Goal: Task Accomplishment & Management: Manage account settings

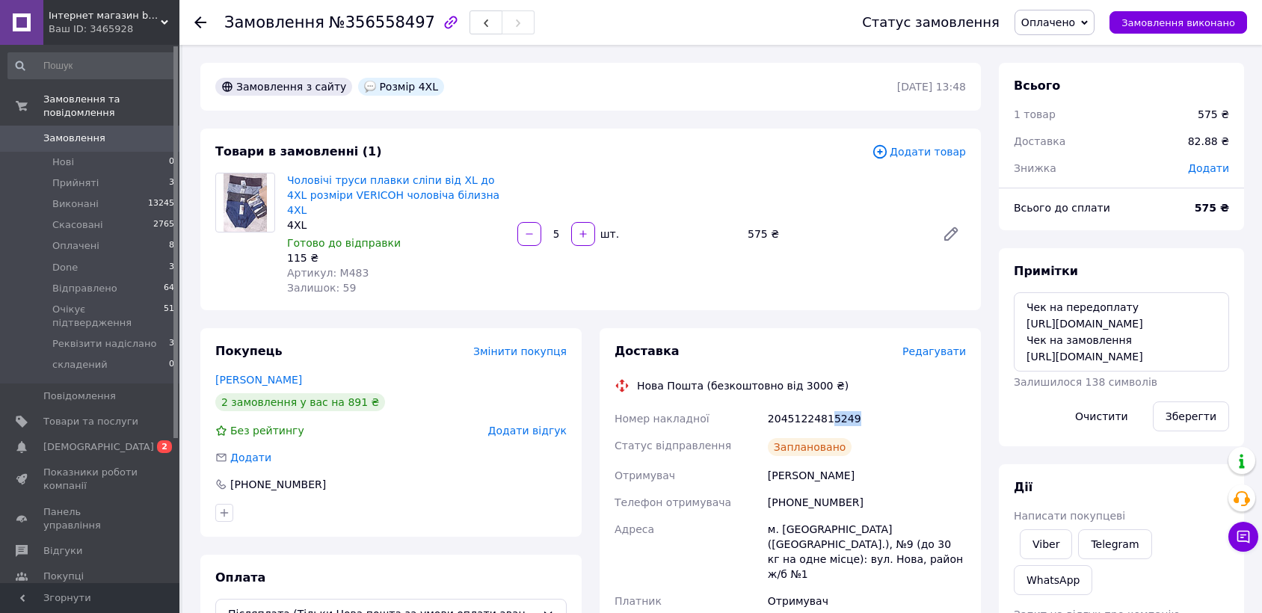
drag, startPoint x: 825, startPoint y: 401, endPoint x: 849, endPoint y: 406, distance: 25.1
click at [849, 406] on div "20451224815249" at bounding box center [867, 418] width 204 height 27
click at [1056, 28] on span "Оплачено" at bounding box center [1048, 22] width 54 height 12
click at [1082, 174] on li "складений" at bounding box center [1080, 171] width 130 height 22
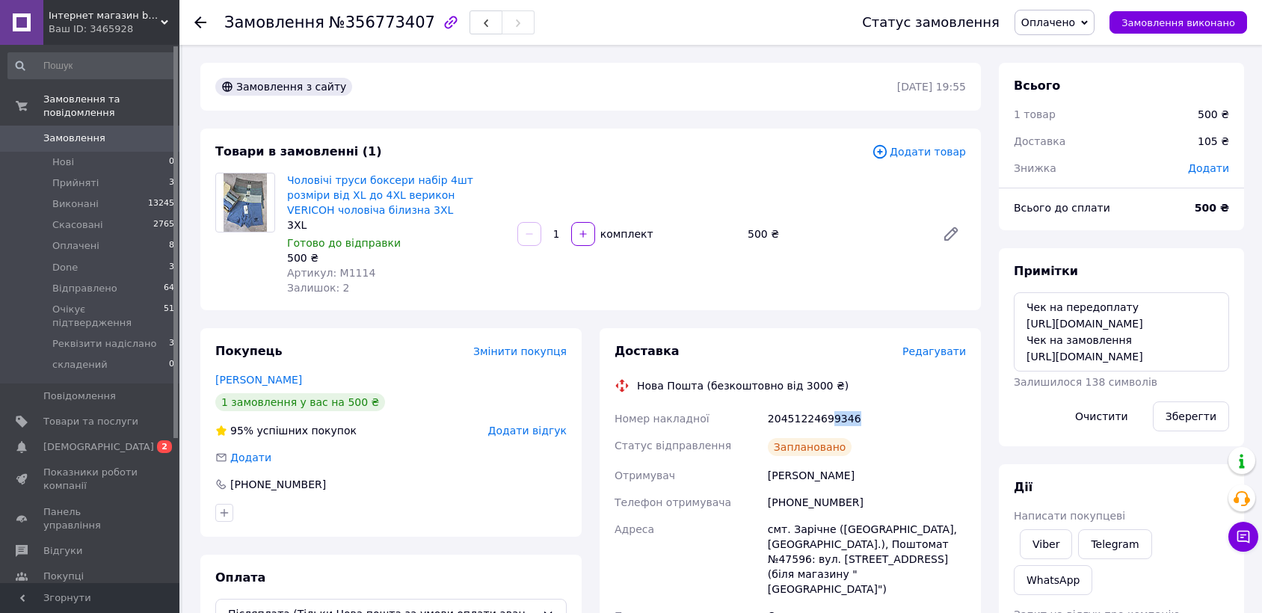
drag, startPoint x: 825, startPoint y: 420, endPoint x: 851, endPoint y: 421, distance: 25.4
click at [851, 421] on div "20451224699346" at bounding box center [867, 418] width 204 height 27
click at [1075, 24] on span "Оплачено" at bounding box center [1048, 22] width 54 height 12
click at [1092, 170] on li "складений" at bounding box center [1080, 171] width 130 height 22
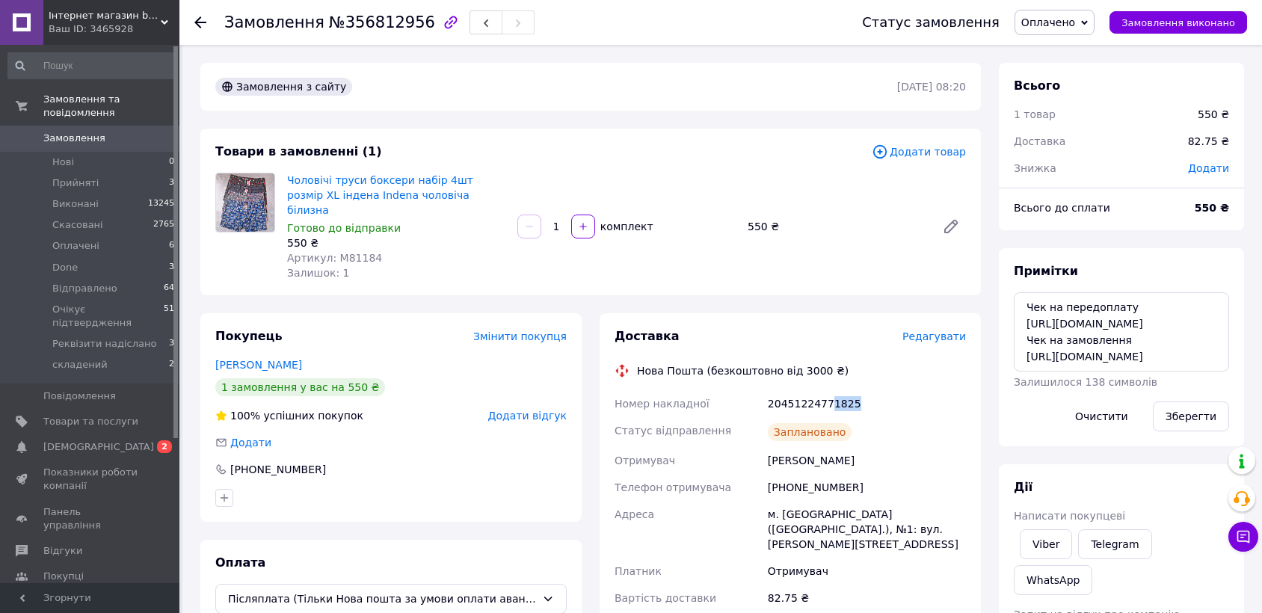
drag, startPoint x: 825, startPoint y: 384, endPoint x: 861, endPoint y: 386, distance: 36.0
click at [861, 390] on div "20451224771825" at bounding box center [867, 403] width 204 height 27
click at [1074, 25] on span "Оплачено" at bounding box center [1048, 22] width 54 height 12
click at [1080, 170] on li "складений" at bounding box center [1080, 171] width 130 height 22
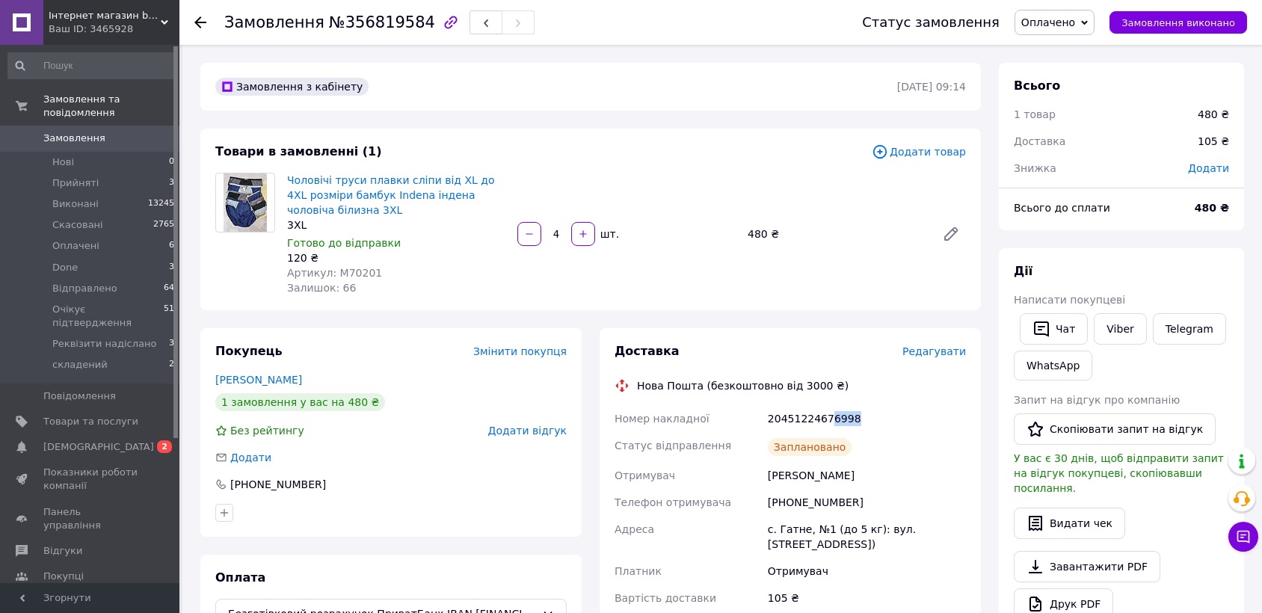
drag, startPoint x: 825, startPoint y: 416, endPoint x: 858, endPoint y: 416, distance: 33.6
click at [858, 416] on div "20451224676998" at bounding box center [867, 418] width 204 height 27
click at [1092, 21] on span "Оплачено" at bounding box center [1054, 22] width 80 height 25
click at [1080, 163] on li "складений" at bounding box center [1080, 171] width 130 height 22
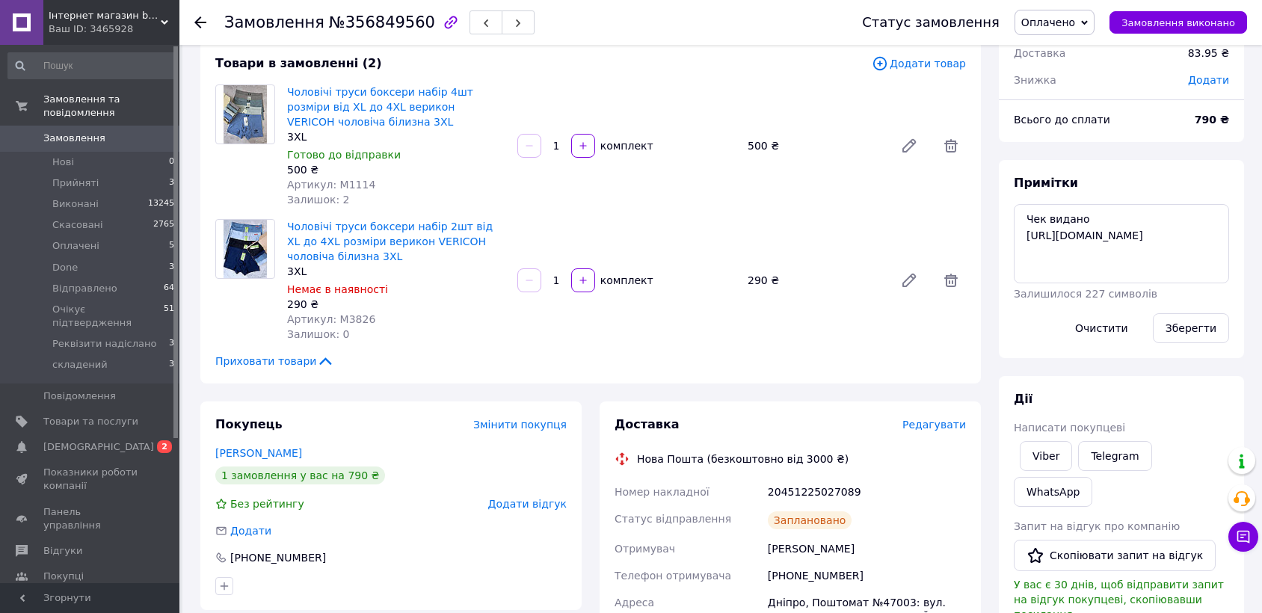
scroll to position [166, 0]
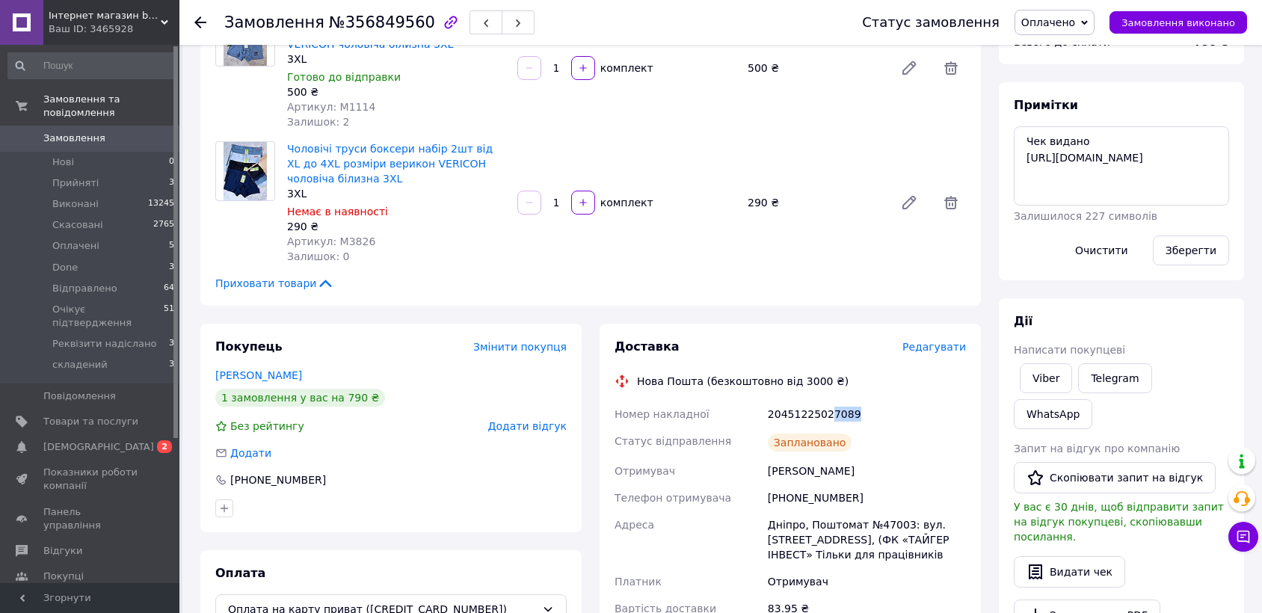
drag, startPoint x: 826, startPoint y: 416, endPoint x: 860, endPoint y: 414, distance: 33.7
click at [860, 414] on div "20451225027089" at bounding box center [867, 414] width 204 height 27
click at [1044, 13] on span "Оплачено" at bounding box center [1054, 22] width 80 height 25
click at [1056, 167] on li "складений" at bounding box center [1080, 171] width 130 height 22
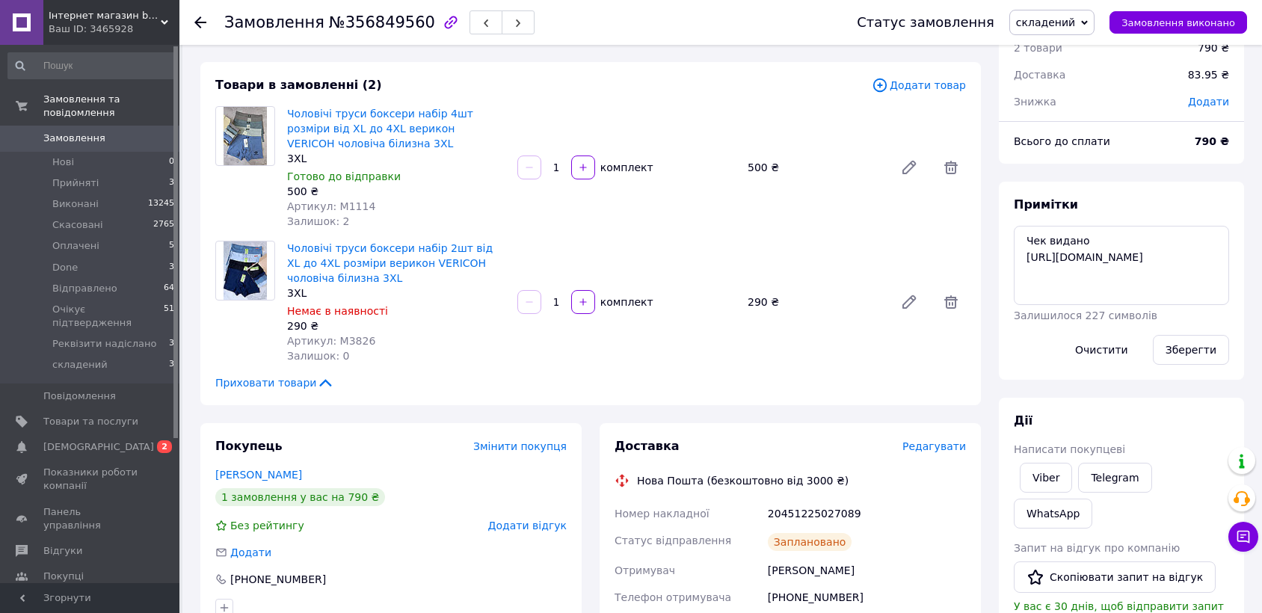
scroll to position [0, 0]
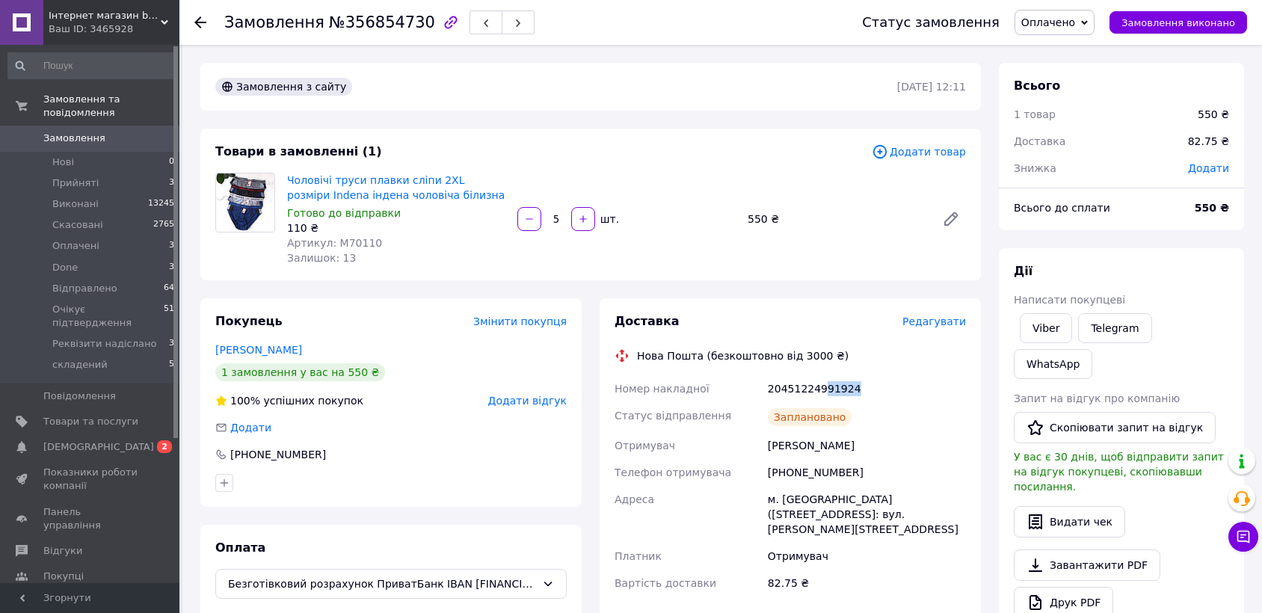
drag, startPoint x: 821, startPoint y: 384, endPoint x: 845, endPoint y: 385, distance: 24.0
click at [845, 385] on div "20451224991924" at bounding box center [867, 388] width 204 height 27
click at [849, 432] on div "Балицька Любов" at bounding box center [867, 445] width 204 height 27
drag, startPoint x: 827, startPoint y: 387, endPoint x: 844, endPoint y: 387, distance: 17.2
click at [844, 387] on div "20451224991924" at bounding box center [867, 388] width 204 height 27
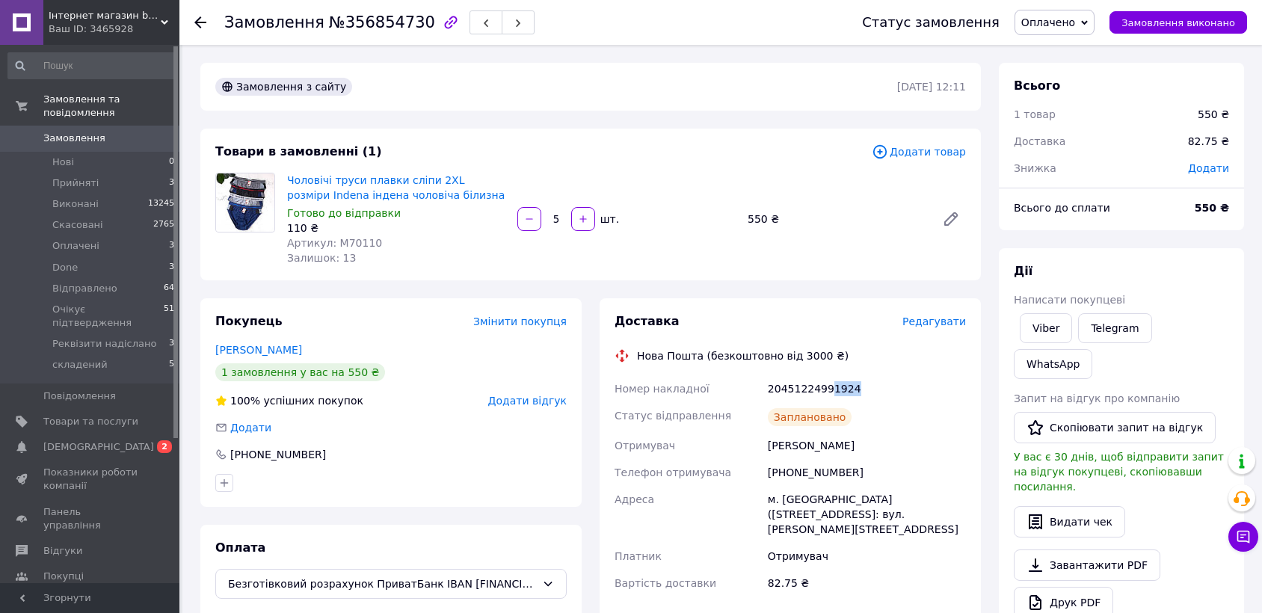
drag, startPoint x: 825, startPoint y: 389, endPoint x: 859, endPoint y: 387, distance: 33.7
click at [859, 387] on div "20451224991924" at bounding box center [867, 388] width 204 height 27
drag, startPoint x: 1082, startPoint y: 25, endPoint x: 1114, endPoint y: 109, distance: 89.4
click at [1075, 25] on span "Оплачено" at bounding box center [1048, 22] width 54 height 12
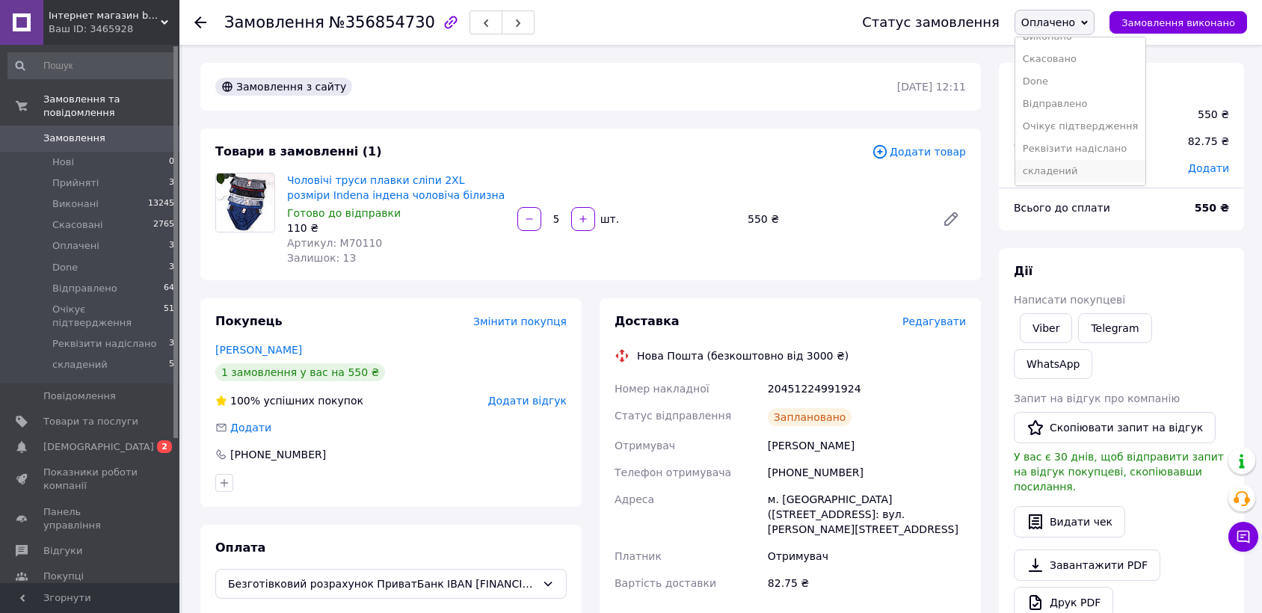
click at [1109, 169] on li "складений" at bounding box center [1080, 171] width 130 height 22
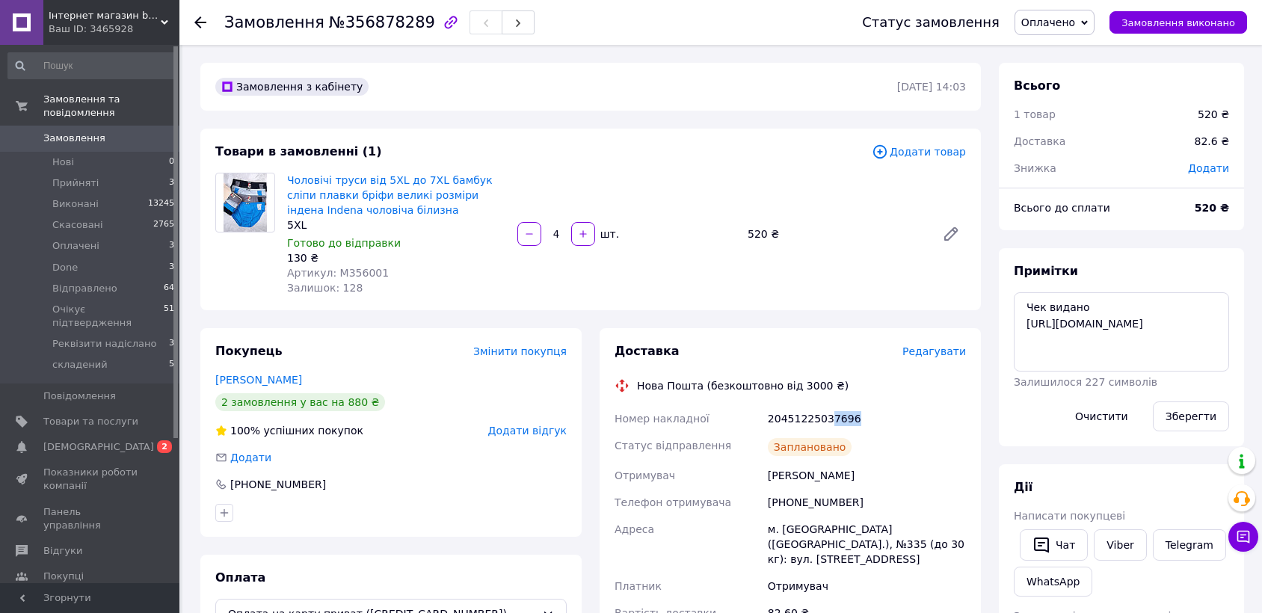
drag, startPoint x: 825, startPoint y: 417, endPoint x: 863, endPoint y: 413, distance: 38.3
click at [863, 413] on div "20451225037696" at bounding box center [867, 418] width 204 height 27
click at [1074, 31] on span "Оплачено" at bounding box center [1054, 22] width 80 height 25
click at [1080, 163] on li "складений" at bounding box center [1080, 171] width 130 height 22
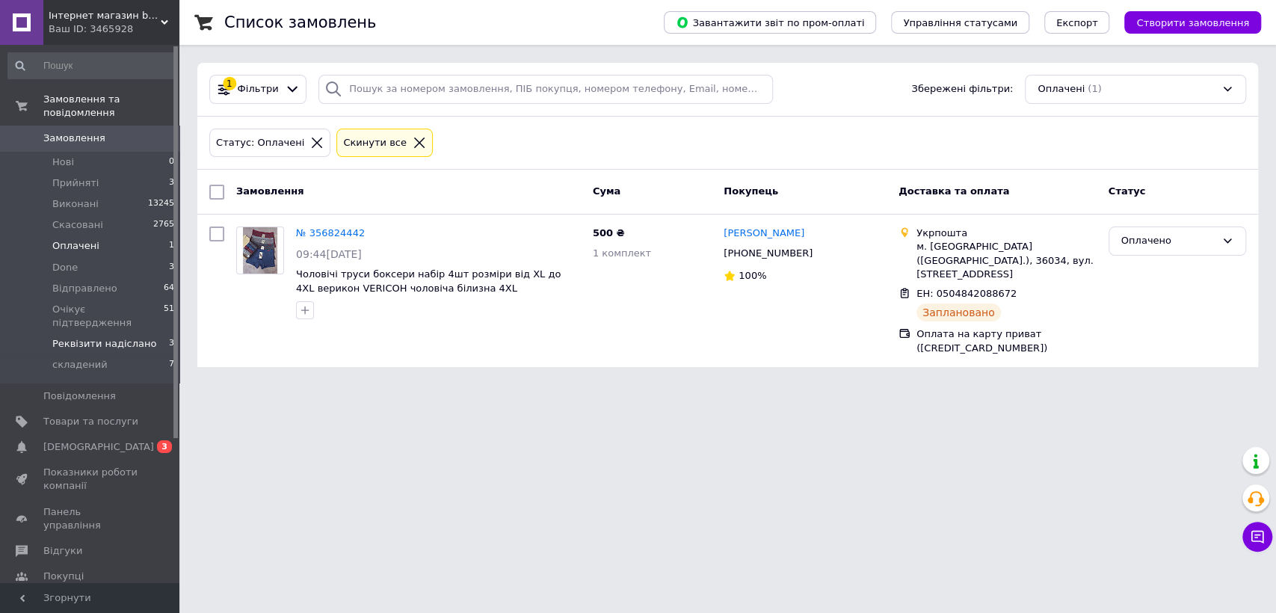
click at [124, 337] on span "Реквізити надіслано" at bounding box center [104, 343] width 104 height 13
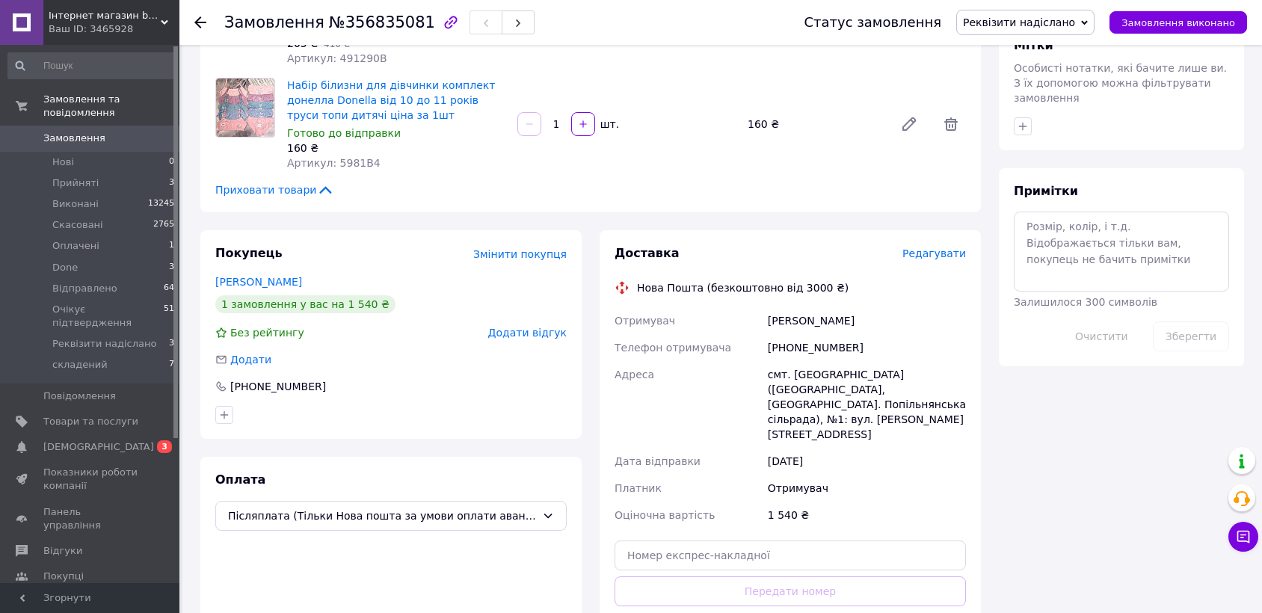
scroll to position [748, 0]
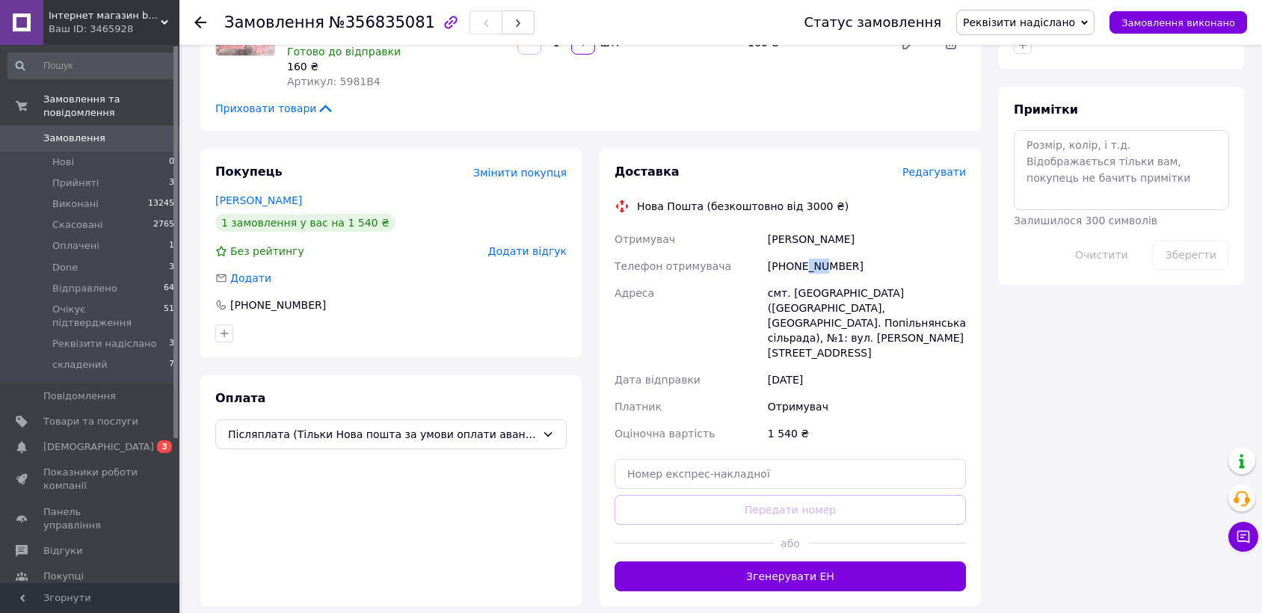
drag, startPoint x: 801, startPoint y: 253, endPoint x: 822, endPoint y: 256, distance: 21.3
click at [822, 256] on div "[PHONE_NUMBER]" at bounding box center [867, 266] width 204 height 27
click at [658, 459] on input "text" at bounding box center [790, 474] width 351 height 30
paste input "20451225212643"
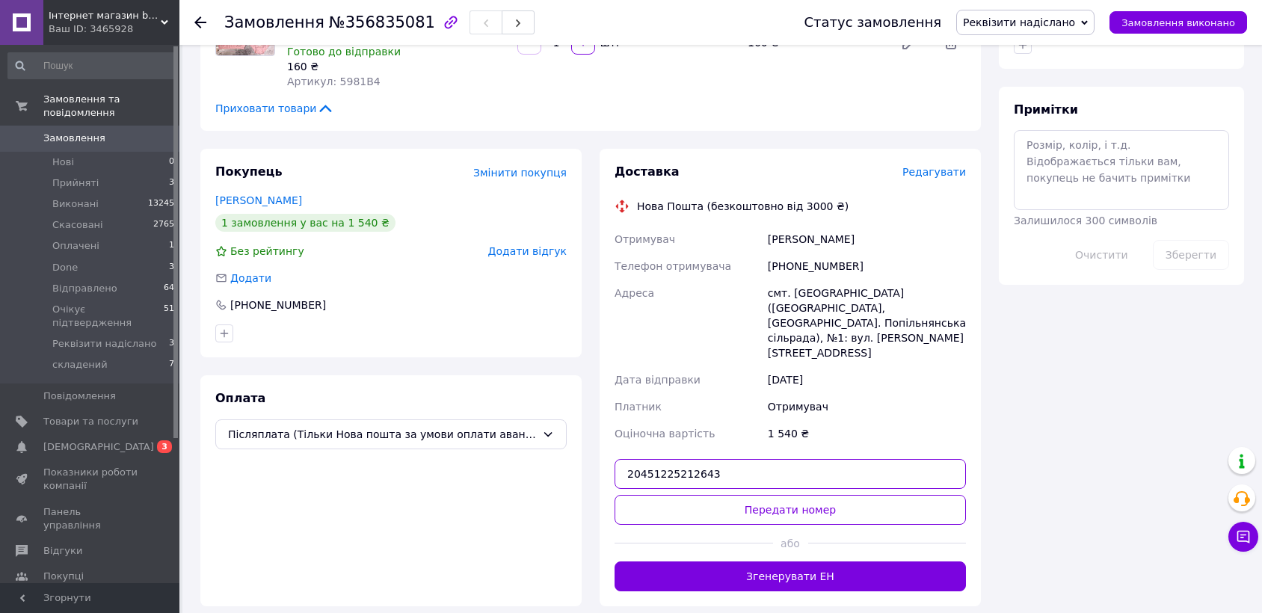
type input "20451225212643"
click at [671, 495] on button "Передати номер" at bounding box center [790, 510] width 351 height 30
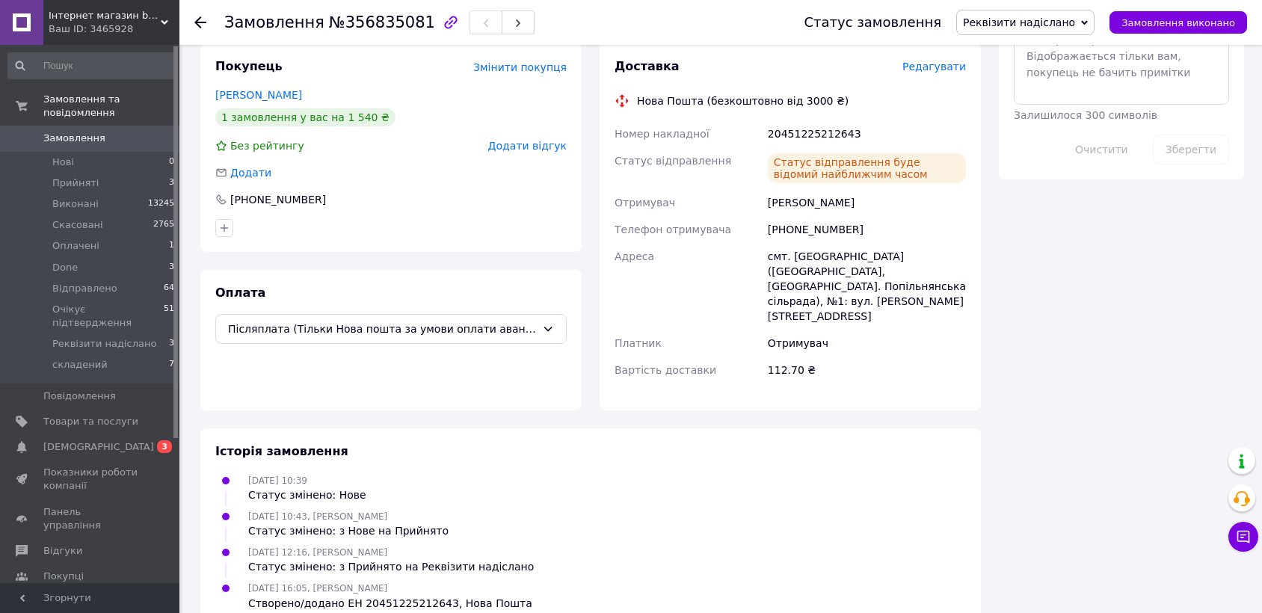
scroll to position [354, 0]
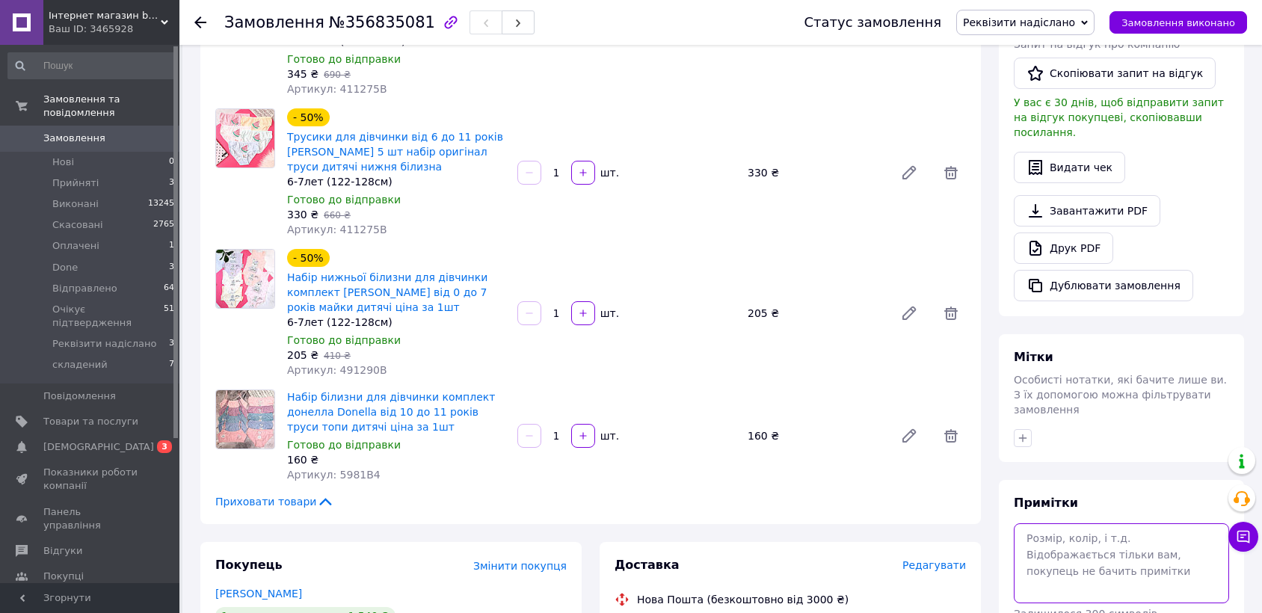
click at [1088, 523] on textarea at bounding box center [1121, 562] width 215 height 79
paste textarea "[URL][DOMAIN_NAME]"
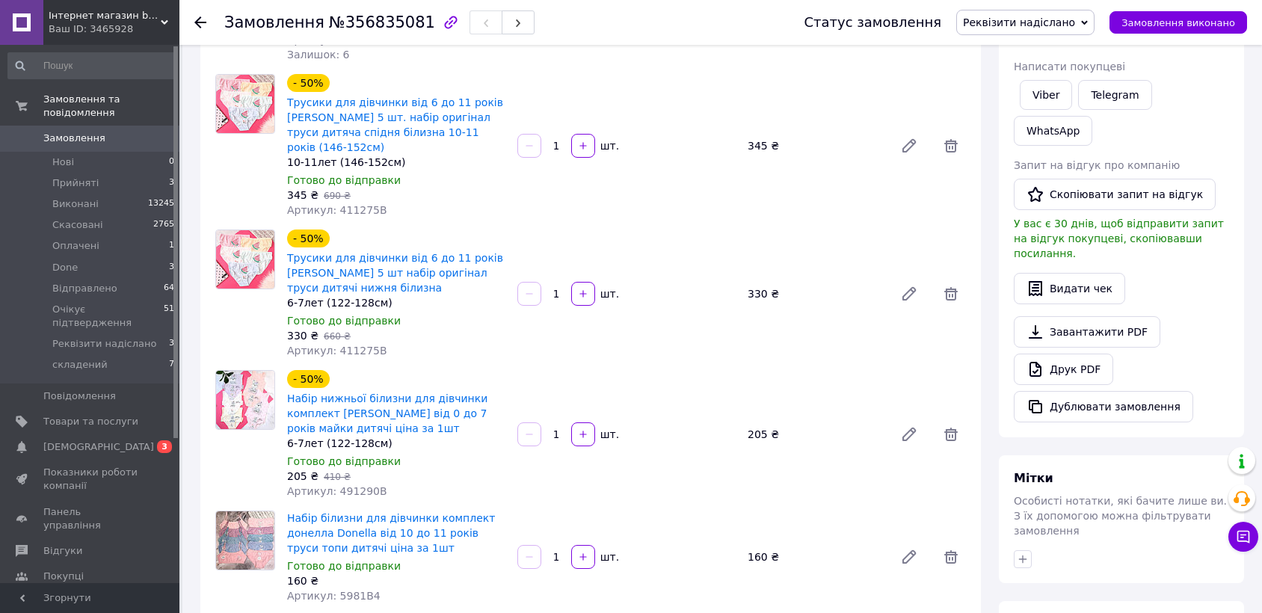
scroll to position [22, 0]
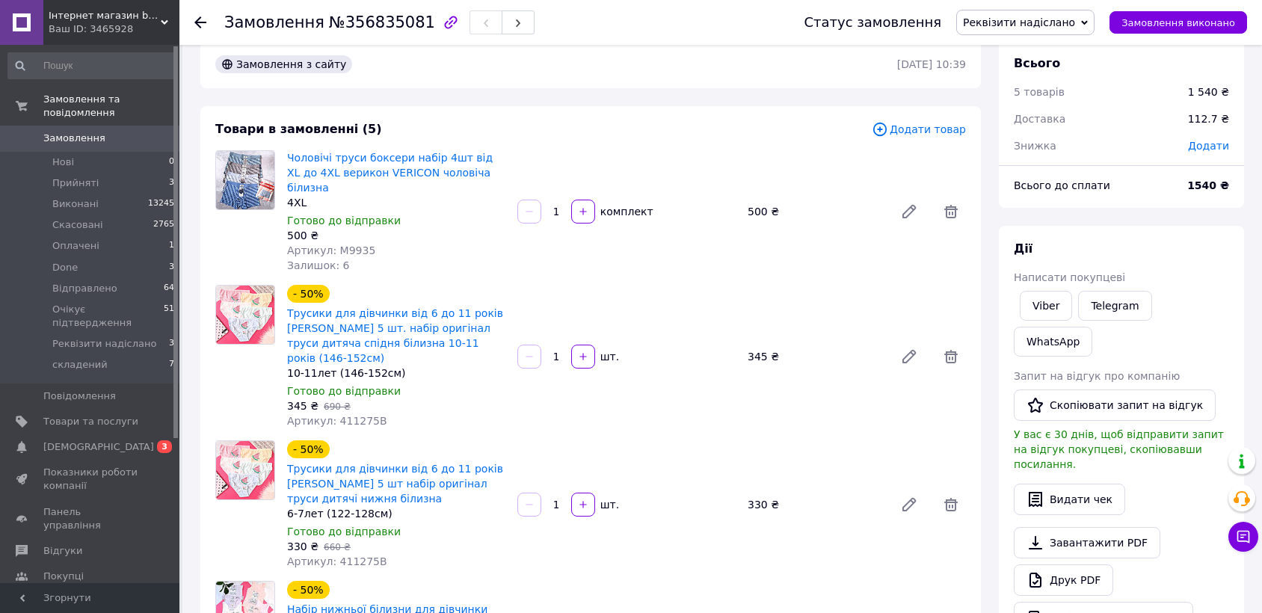
click at [354, 415] on span "Артикул: 411275B" at bounding box center [337, 421] width 100 height 12
copy span "411275B"
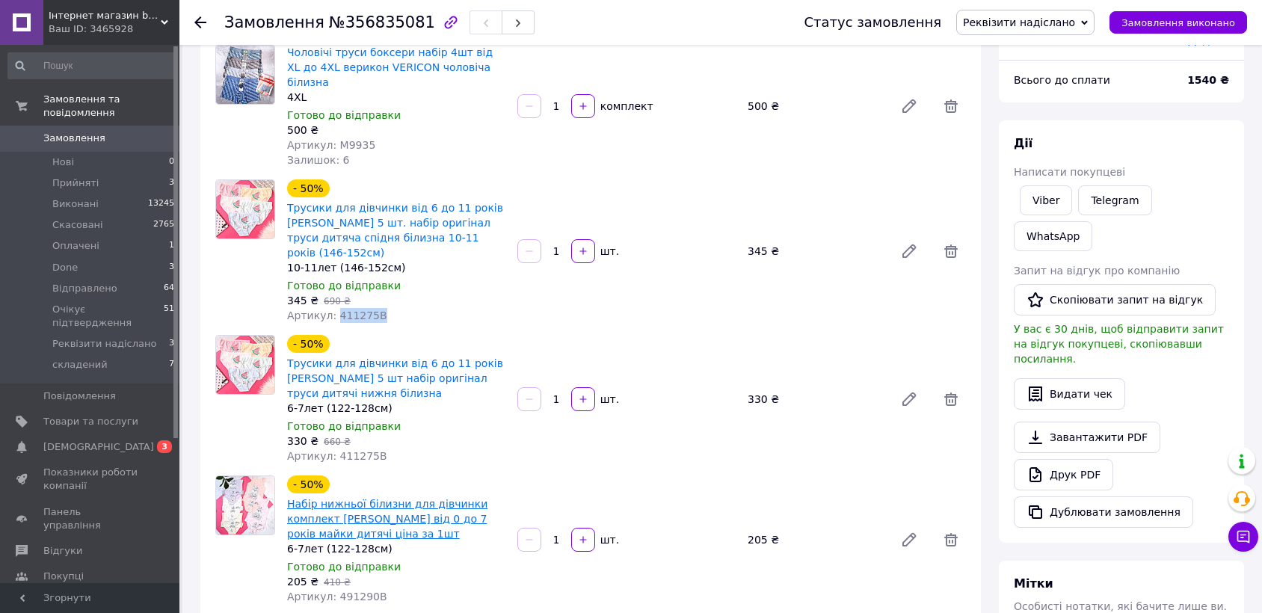
scroll to position [188, 0]
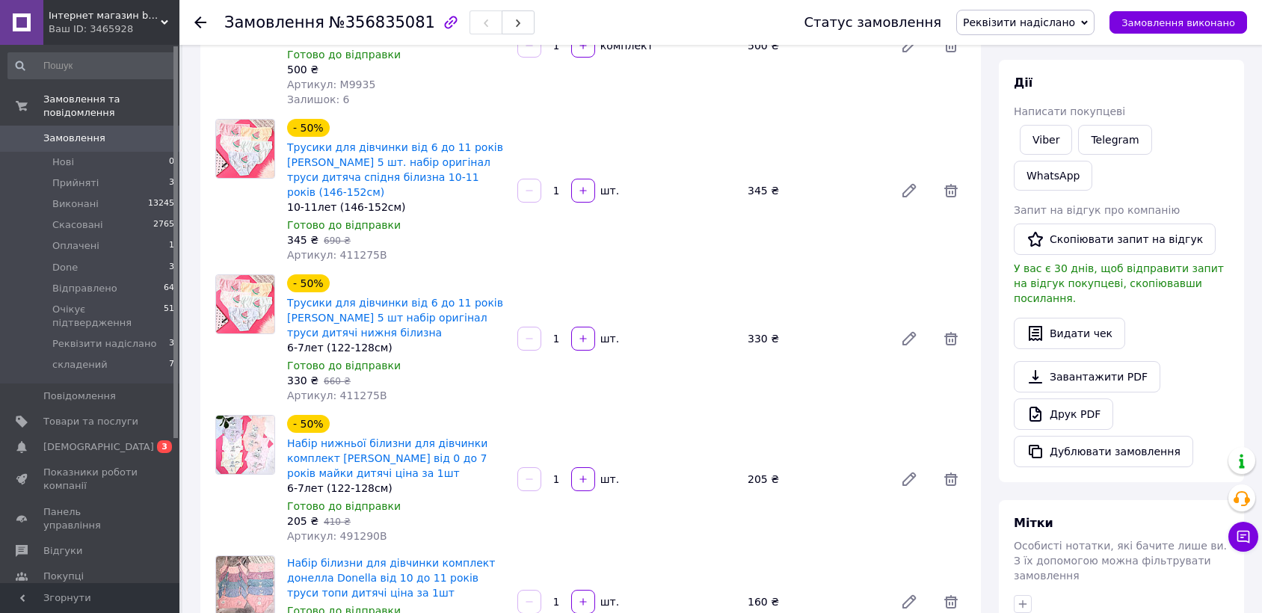
click at [347, 530] on span "Артикул: 491290B" at bounding box center [337, 536] width 100 height 12
copy span "491290B"
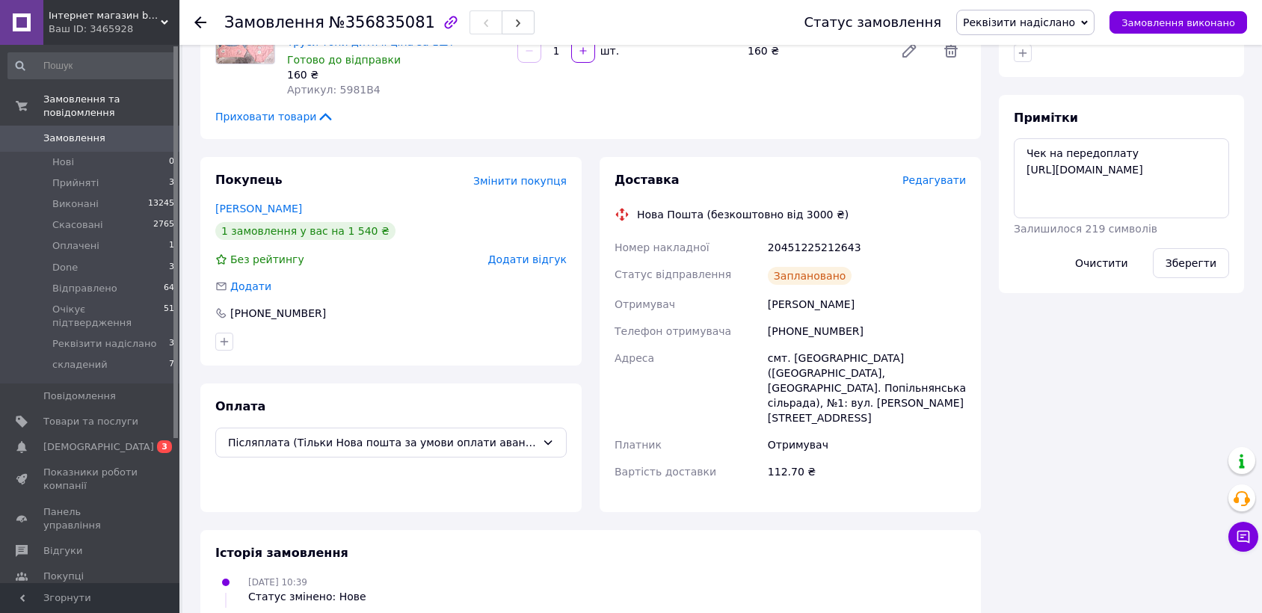
scroll to position [687, 0]
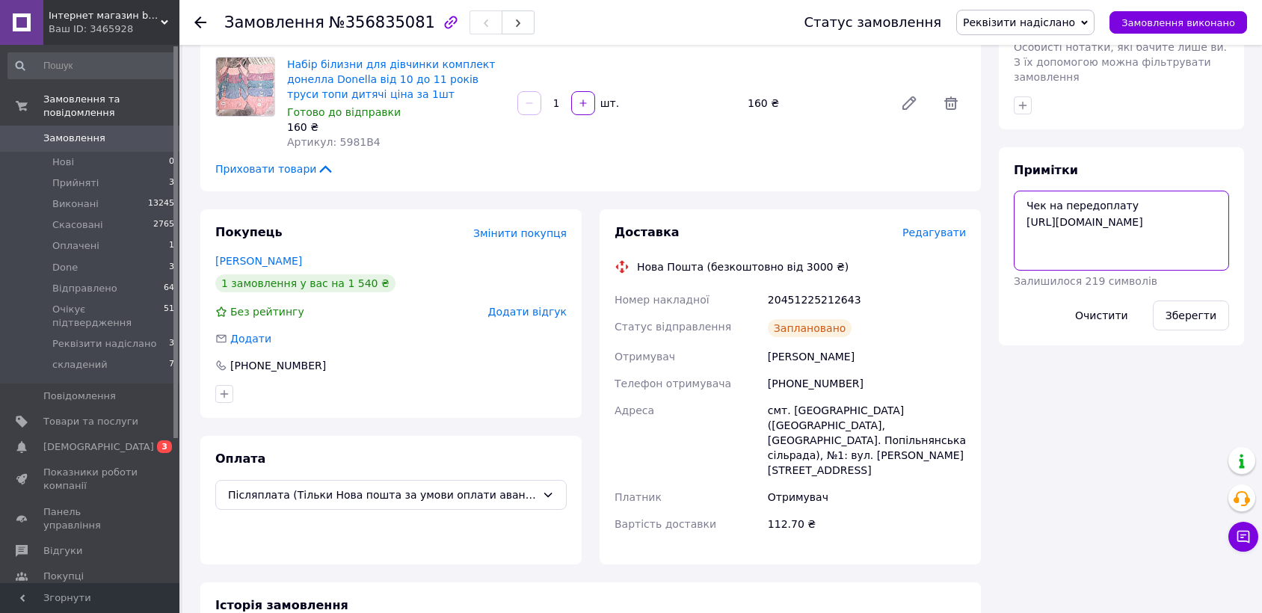
click at [1187, 191] on textarea "Чек на передоплату [URL][DOMAIN_NAME]" at bounding box center [1121, 230] width 215 height 79
paste textarea "[URL][DOMAIN_NAME]"
type textarea "Чек на передоплату [URL][DOMAIN_NAME] Чек на замовлення [URL][DOMAIN_NAME]"
click at [1206, 301] on button "Зберегти" at bounding box center [1191, 316] width 76 height 30
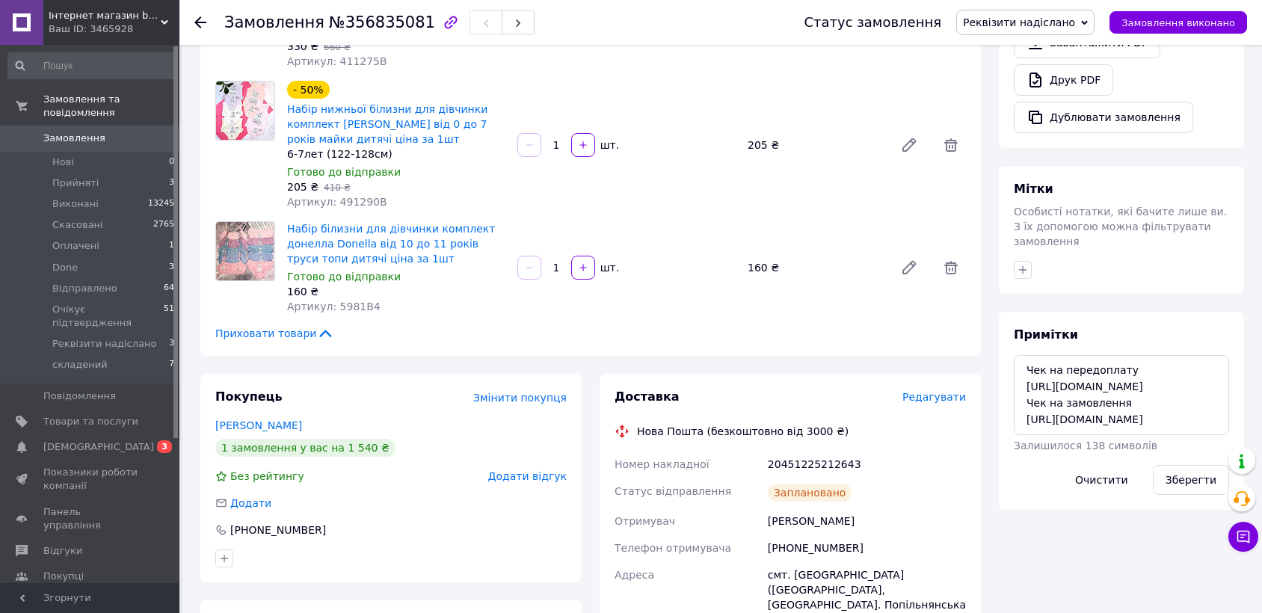
scroll to position [105, 0]
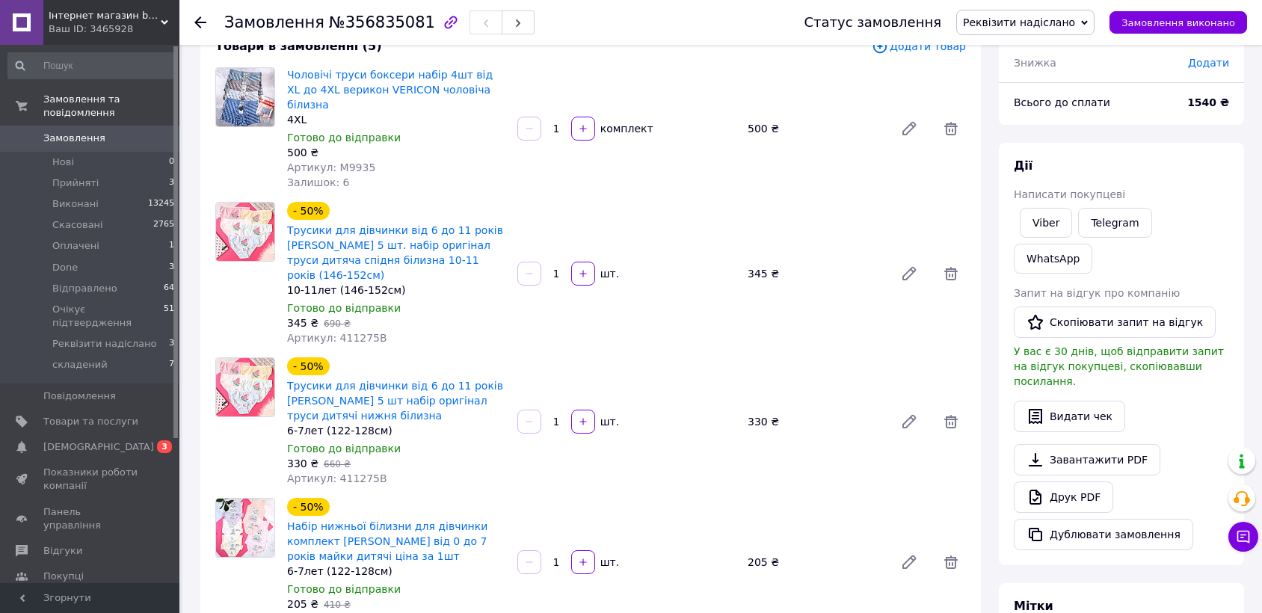
click at [354, 332] on span "Артикул: 411275B" at bounding box center [337, 338] width 100 height 12
copy span "411275B"
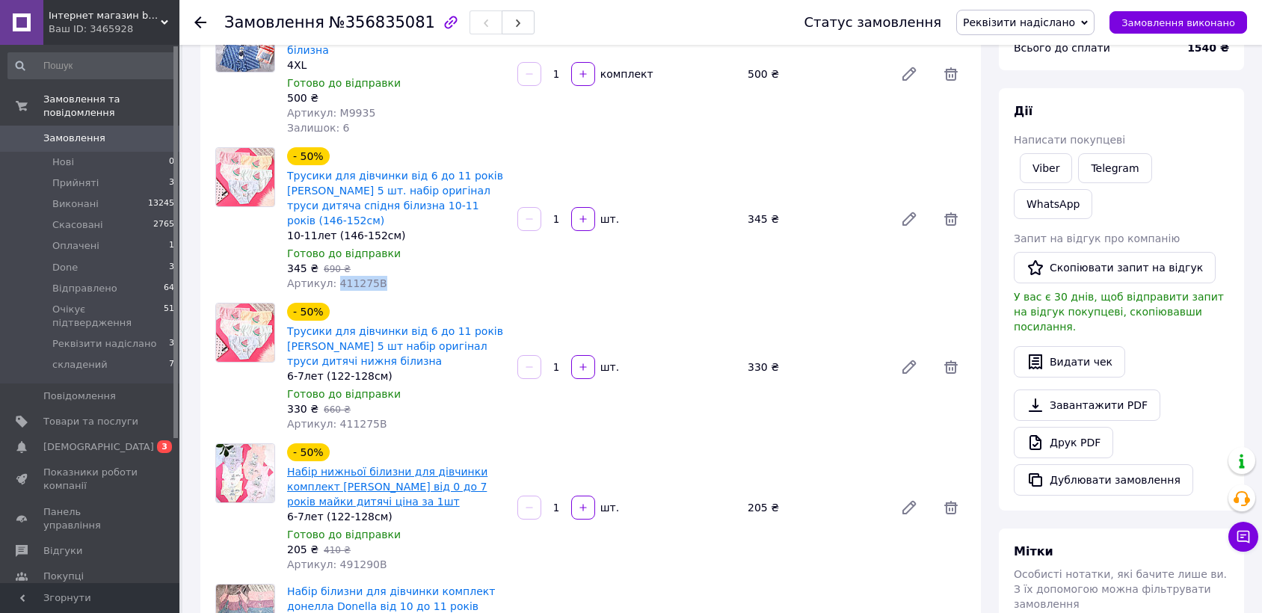
scroll to position [188, 0]
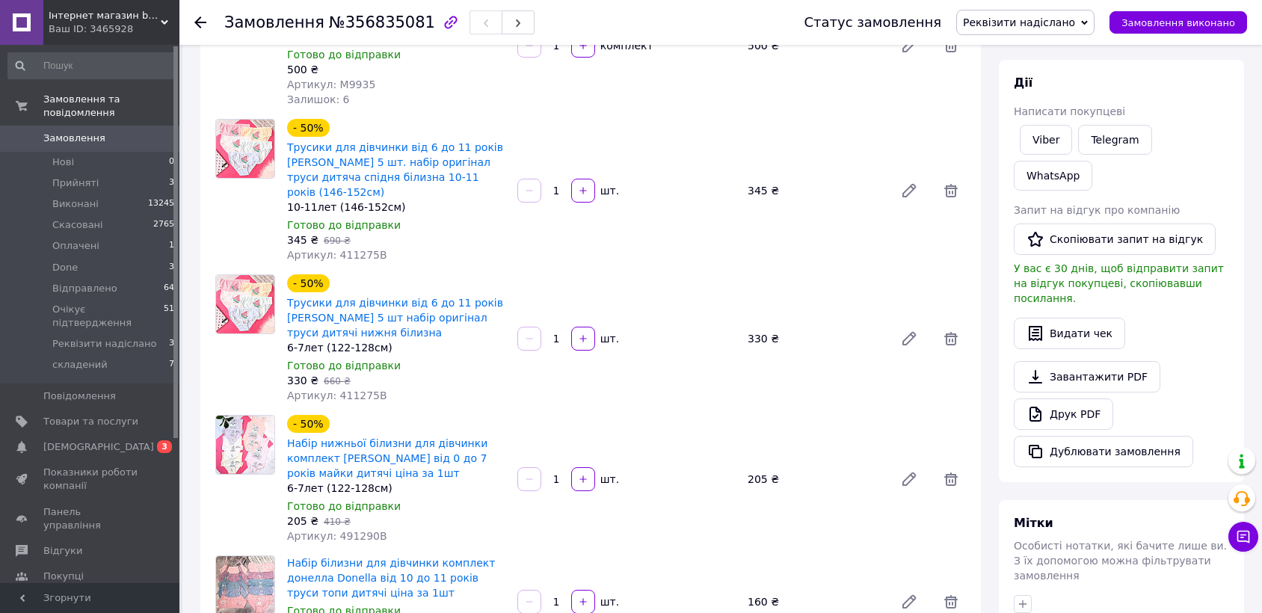
click at [336, 530] on span "Артикул: 491290B" at bounding box center [337, 536] width 100 height 12
copy span "491290B"
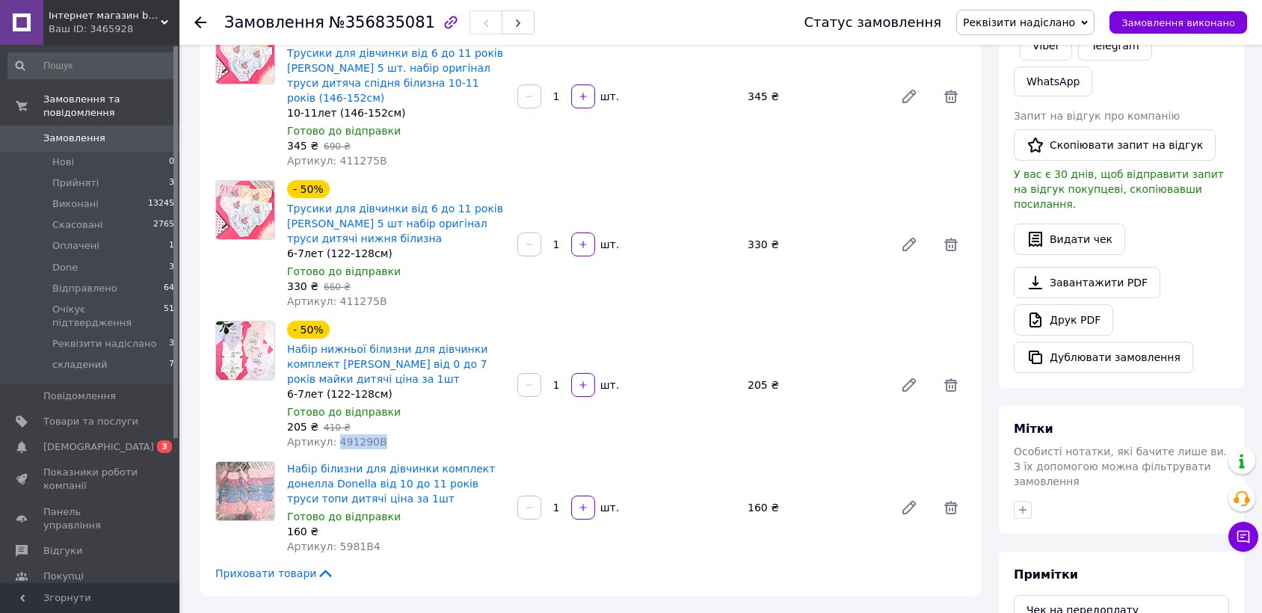
scroll to position [354, 0]
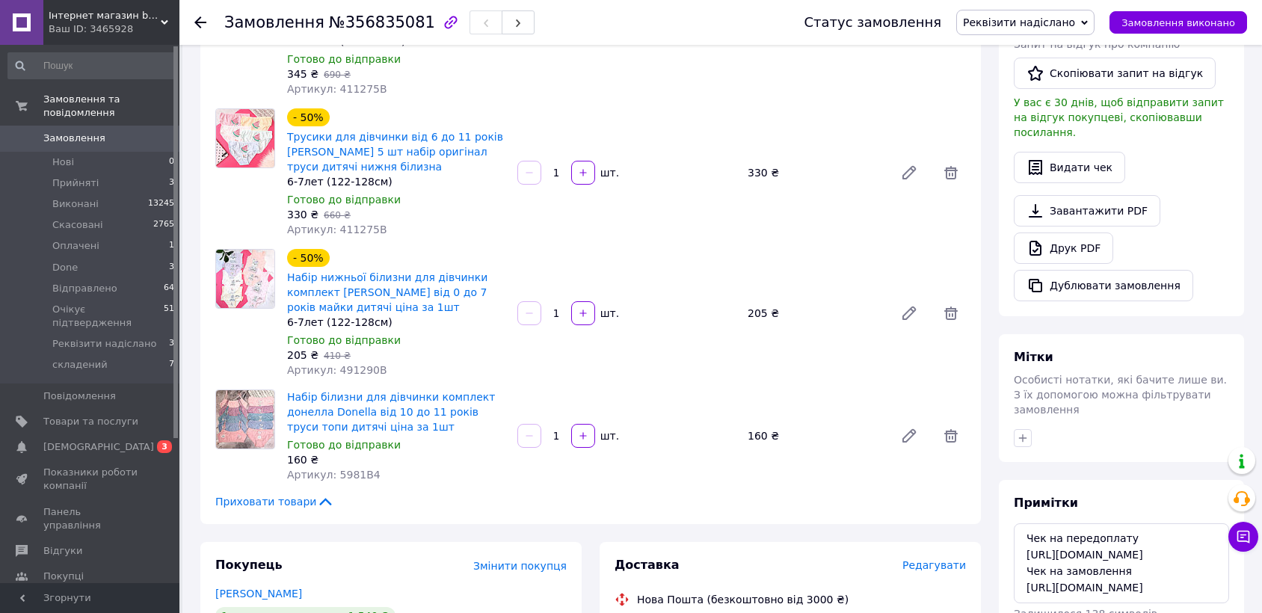
click at [349, 469] on span "Артикул: 5981B4" at bounding box center [333, 475] width 93 height 12
copy span "5981B4"
click at [1015, 19] on span "Реквізити надіслано" at bounding box center [1019, 22] width 112 height 12
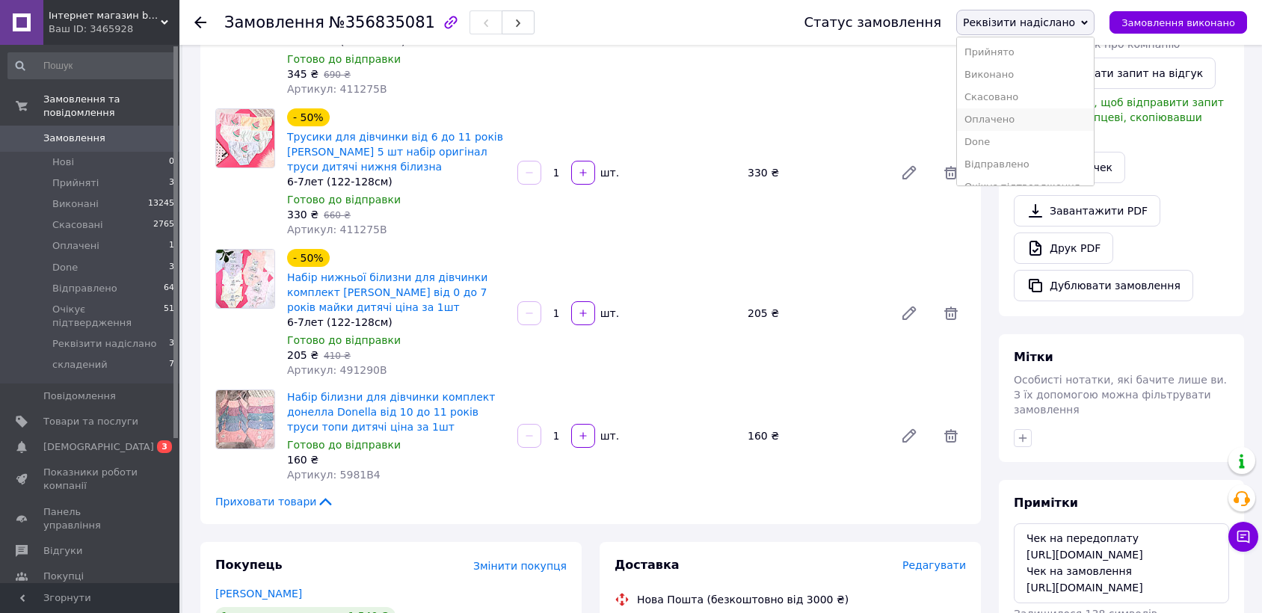
click at [1044, 115] on li "Оплачено" at bounding box center [1025, 119] width 137 height 22
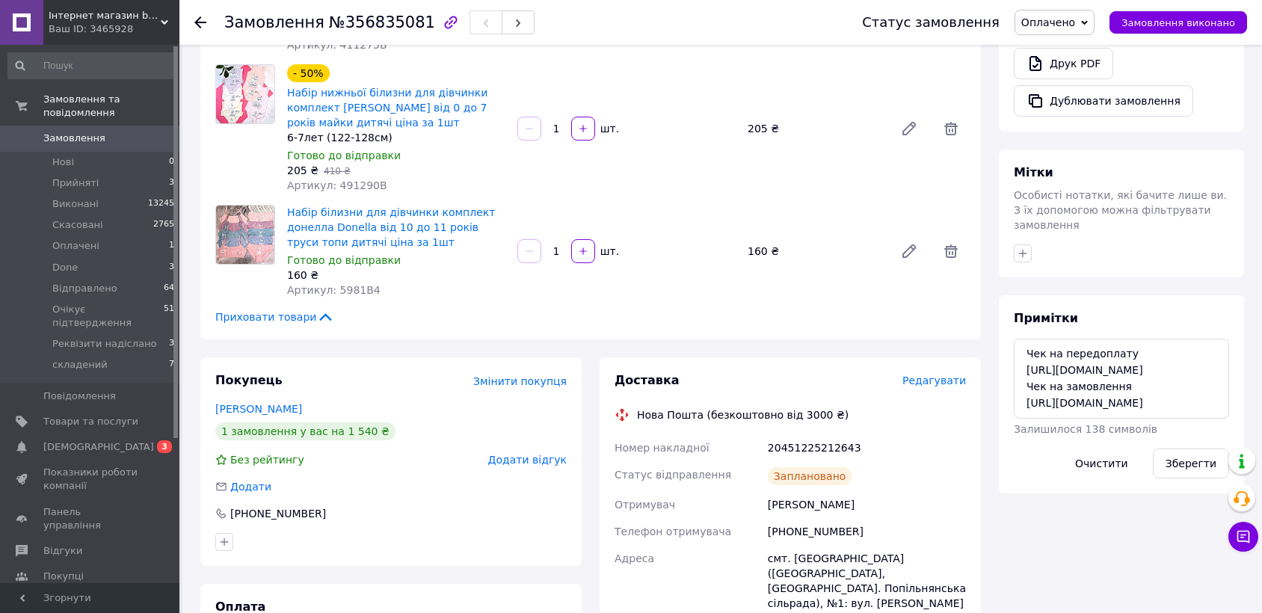
scroll to position [604, 0]
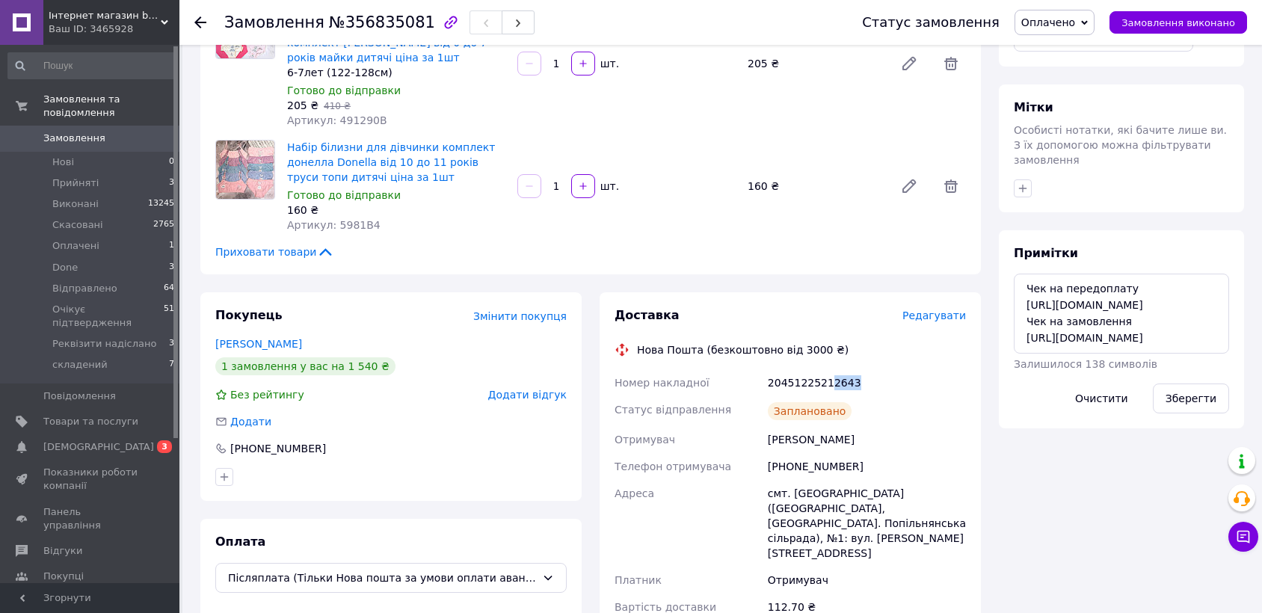
drag, startPoint x: 823, startPoint y: 366, endPoint x: 864, endPoint y: 361, distance: 41.4
click at [864, 369] on div "20451225212643" at bounding box center [867, 382] width 204 height 27
click at [1079, 6] on div "Статус замовлення Оплачено Прийнято Виконано Скасовано Done Відправлено Очікує …" at bounding box center [1039, 22] width 415 height 45
click at [1065, 25] on span "Оплачено" at bounding box center [1048, 22] width 54 height 12
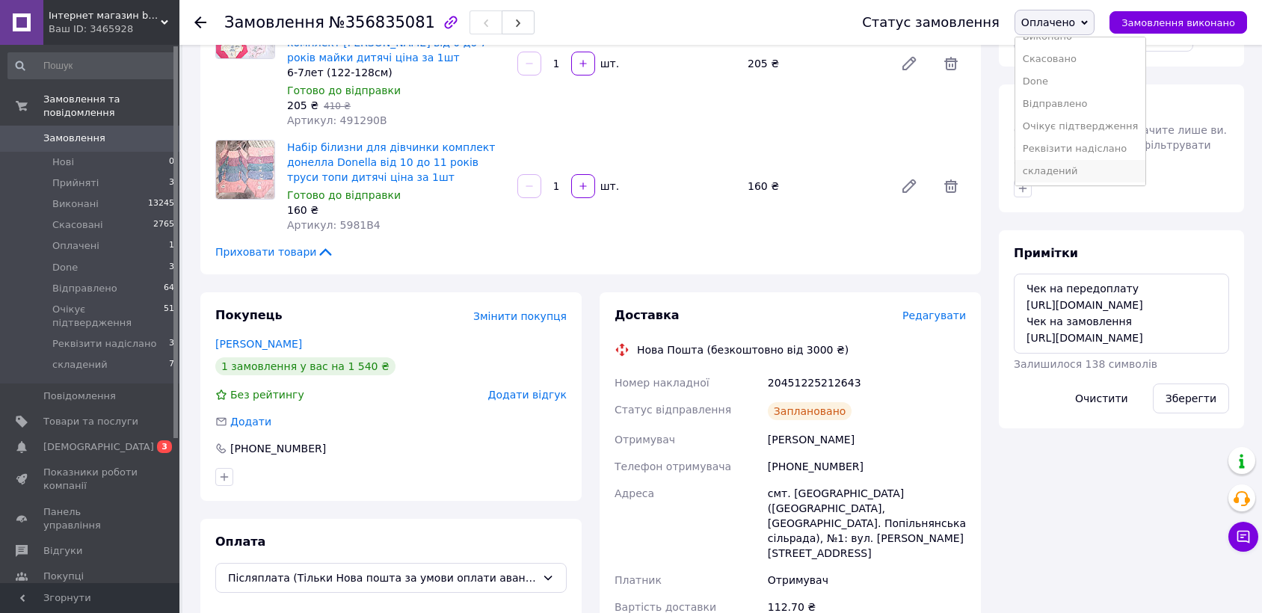
click at [1082, 166] on li "складений" at bounding box center [1080, 171] width 130 height 22
